Goal: Task Accomplishment & Management: Use online tool/utility

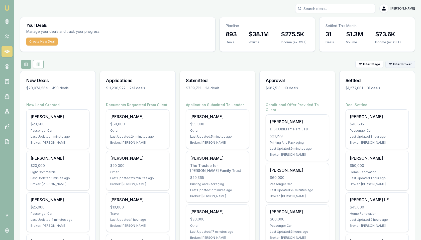
click at [405, 66] on html "Emu Broker P [PERSON_NAME] Toggle Menu Your Deals Manage your deals and track y…" at bounding box center [210, 120] width 421 height 240
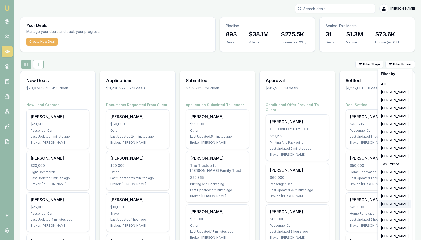
click at [387, 204] on div "[PERSON_NAME]" at bounding box center [395, 204] width 32 height 8
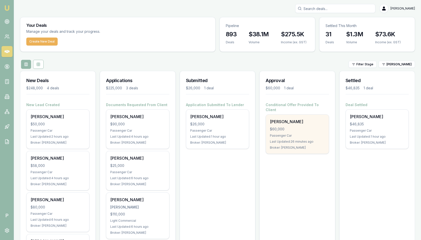
click at [307, 119] on div "[PERSON_NAME]" at bounding box center [297, 122] width 55 height 6
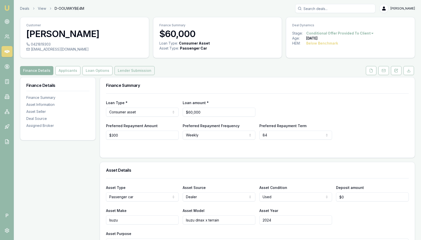
click at [127, 69] on button "Lender Submission" at bounding box center [134, 70] width 40 height 9
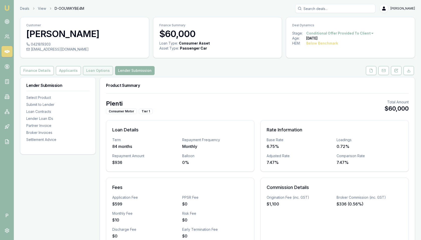
click at [101, 69] on button "Loan Options" at bounding box center [98, 70] width 30 height 9
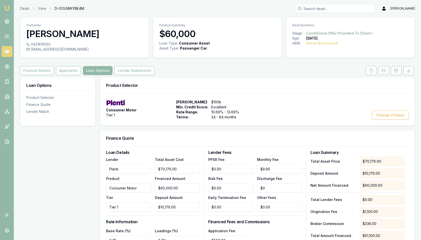
scroll to position [78, 0]
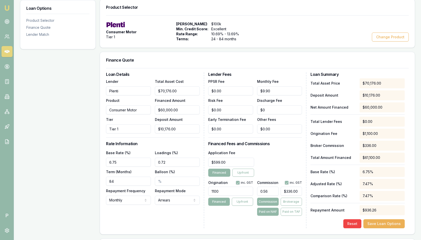
click at [273, 191] on input "0.56" at bounding box center [267, 191] width 21 height 9
type input "0.568"
type input "$340.80"
type input "0.56"
type input "$336.00"
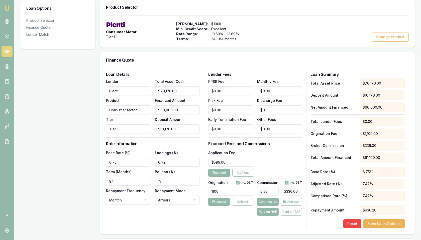
type input "0.567"
type input "$340.20"
type input "0.56"
type input "$336.00"
type input "0.566"
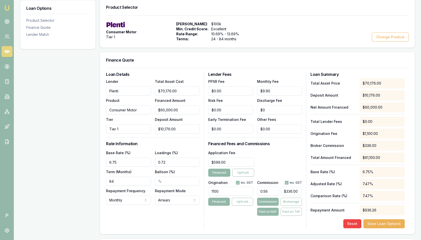
type input "$339.60"
type input "0.56"
type input "$336.00"
type input "0.565"
type input "$339.00"
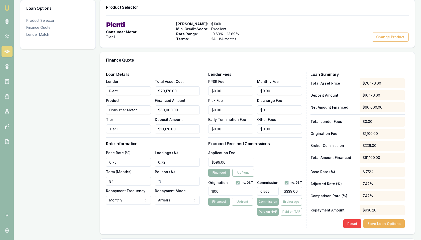
type input "0.5658"
type input "$339.48"
type input "0.565"
type input "$339.00"
type input "0.5657"
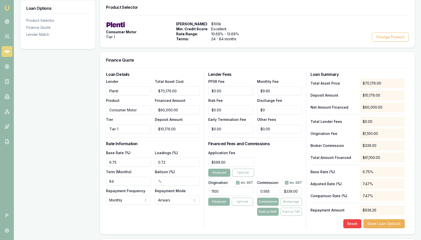
type input "$339.42"
type input "0.565"
type input "$339.00"
type input "0.5656"
type input "$339.36"
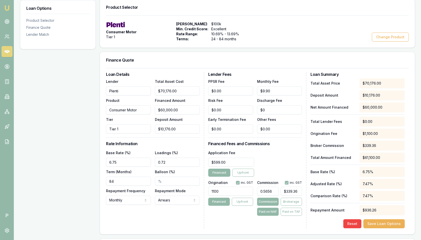
type input "0.56563"
type input "$339.38"
type input "0.57%"
click at [386, 224] on button "Save Loan Options" at bounding box center [383, 223] width 41 height 9
click at [280, 164] on div "Application Fee $599.00 Financed Upfront" at bounding box center [255, 163] width 94 height 27
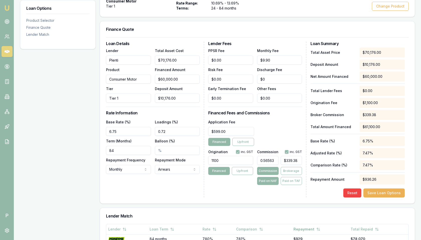
scroll to position [127, 0]
